Goal: Information Seeking & Learning: Learn about a topic

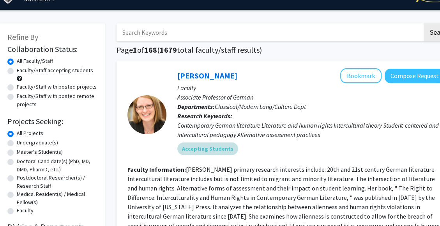
scroll to position [30, 4]
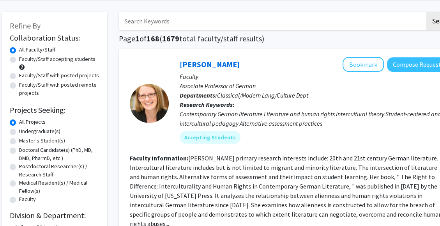
click at [42, 97] on label "Faculty/Staff with posted remote projects" at bounding box center [59, 89] width 80 height 16
click at [24, 86] on input "Faculty/Staff with posted remote projects" at bounding box center [21, 83] width 5 height 5
radio input "true"
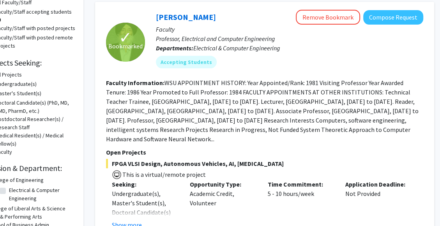
scroll to position [78, 28]
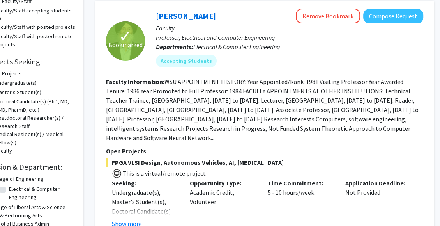
click at [390, 200] on div "Application Deadline: Not Provided" at bounding box center [379, 203] width 78 height 50
click at [389, 188] on div "Application Deadline: Not Provided" at bounding box center [379, 203] width 78 height 50
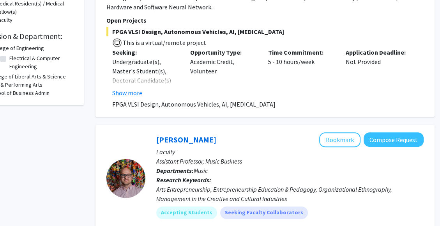
click at [385, 187] on div "Arts Entrepreneurship, Entrepreneurship Education & Pedagogy, Organizational Et…" at bounding box center [290, 193] width 268 height 19
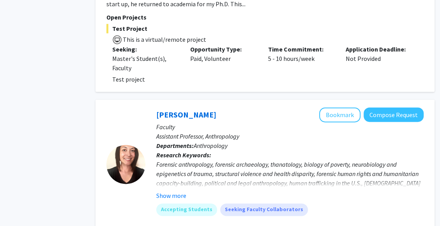
scroll to position [765, 11]
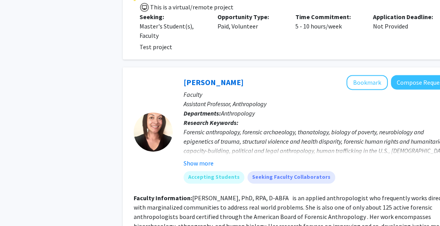
scroll to position [790, 0]
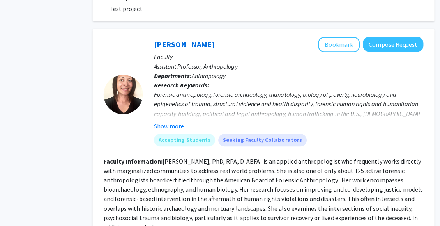
click at [403, 164] on section "Faculty Information: [PERSON_NAME], PhD, RPA, D-ABFA is an applied anthropologi…" at bounding box center [265, 194] width 318 height 75
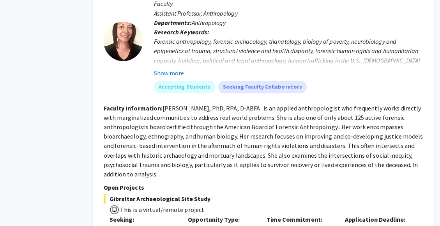
scroll to position [876, 28]
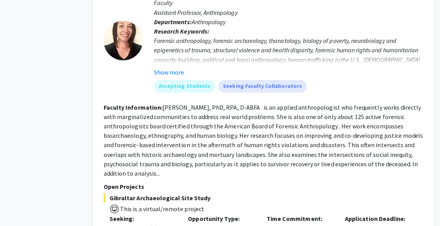
click at [402, 156] on section "Faculty Information: [PERSON_NAME], PhD, RPA, D-ABFA is an applied anthropologi…" at bounding box center [265, 140] width 318 height 75
click at [411, 138] on section "Faculty Information: [PERSON_NAME], PhD, RPA, D-ABFA is an applied anthropologi…" at bounding box center [265, 140] width 318 height 75
click at [398, 182] on p "Open Projects" at bounding box center [265, 186] width 318 height 9
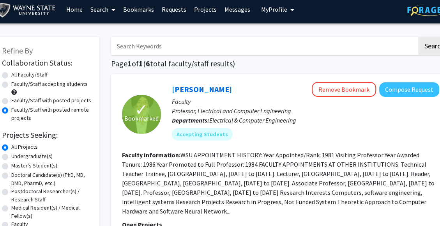
scroll to position [5, 12]
